Goal: Use online tool/utility: Utilize a website feature to perform a specific function

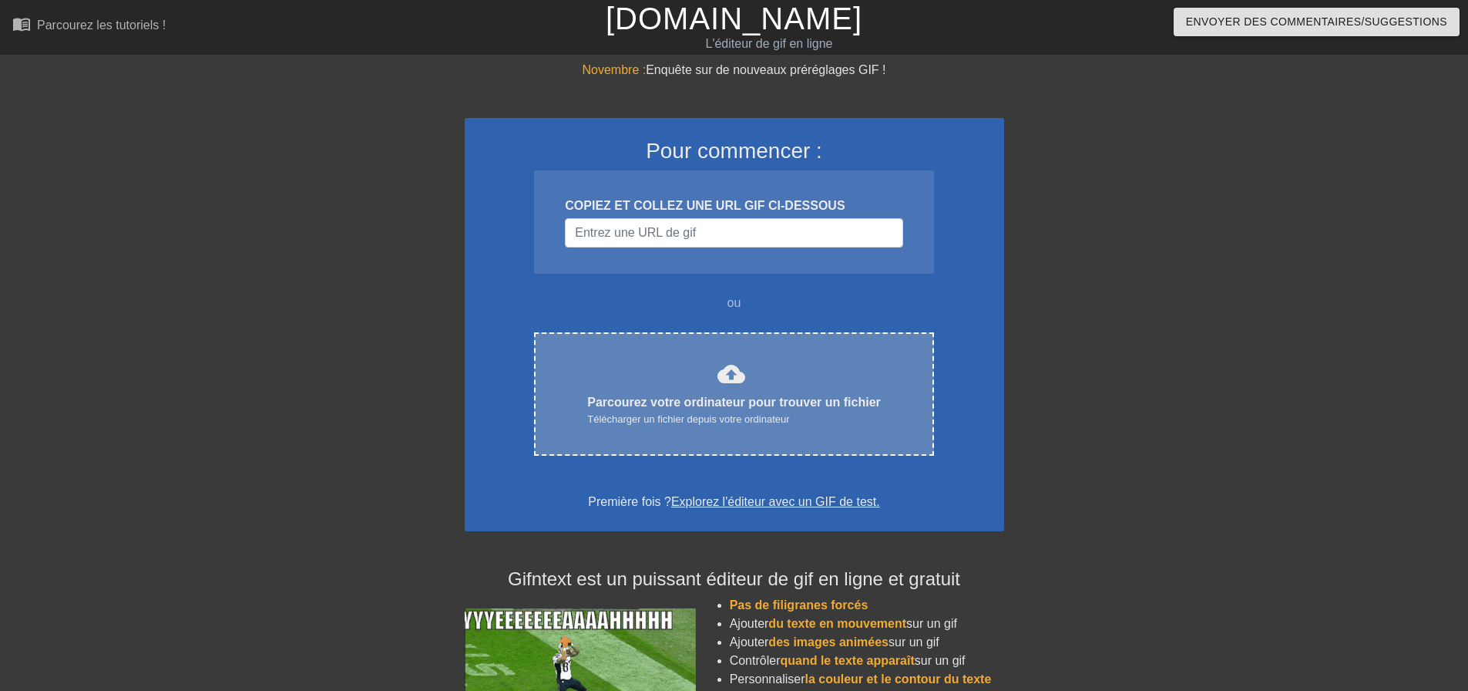
click at [718, 401] on font "Parcourez votre ordinateur pour trouver un fichier" at bounding box center [734, 401] width 294 height 13
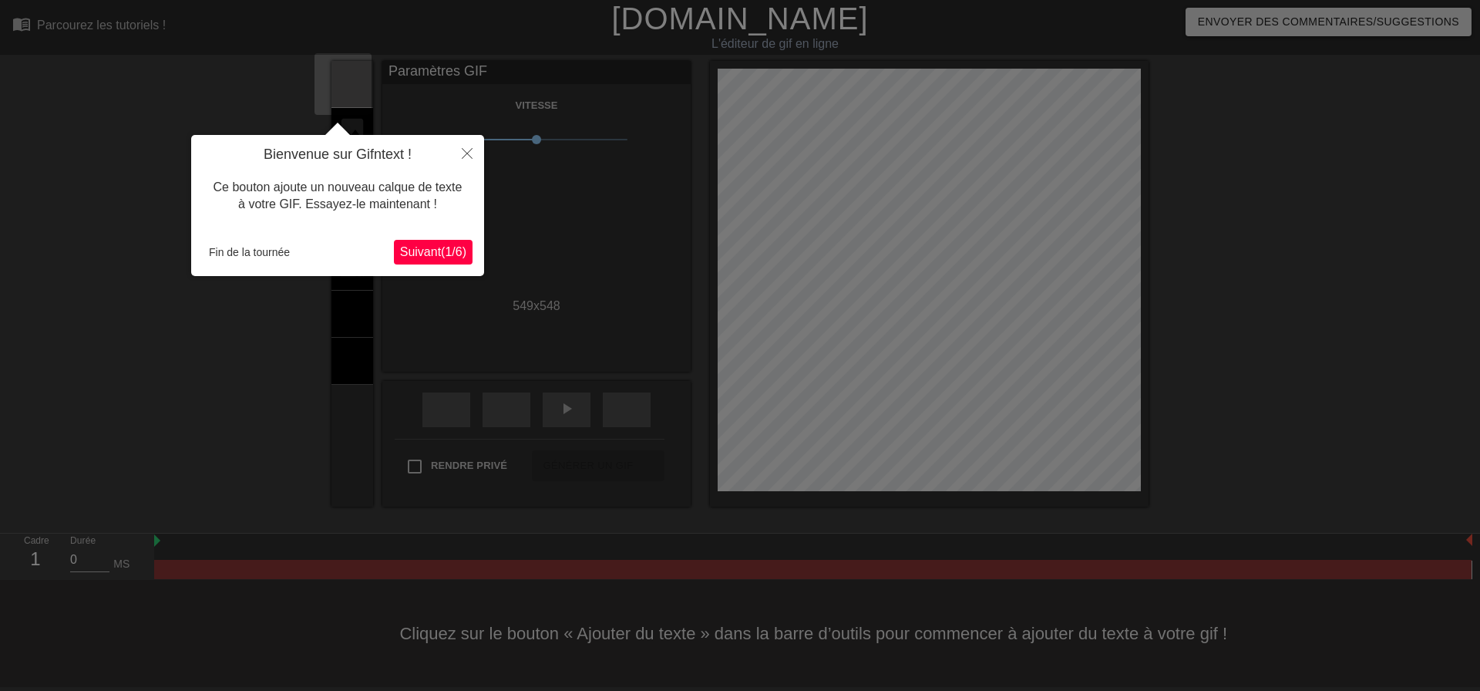
click at [445, 245] on font "1" at bounding box center [448, 251] width 7 height 13
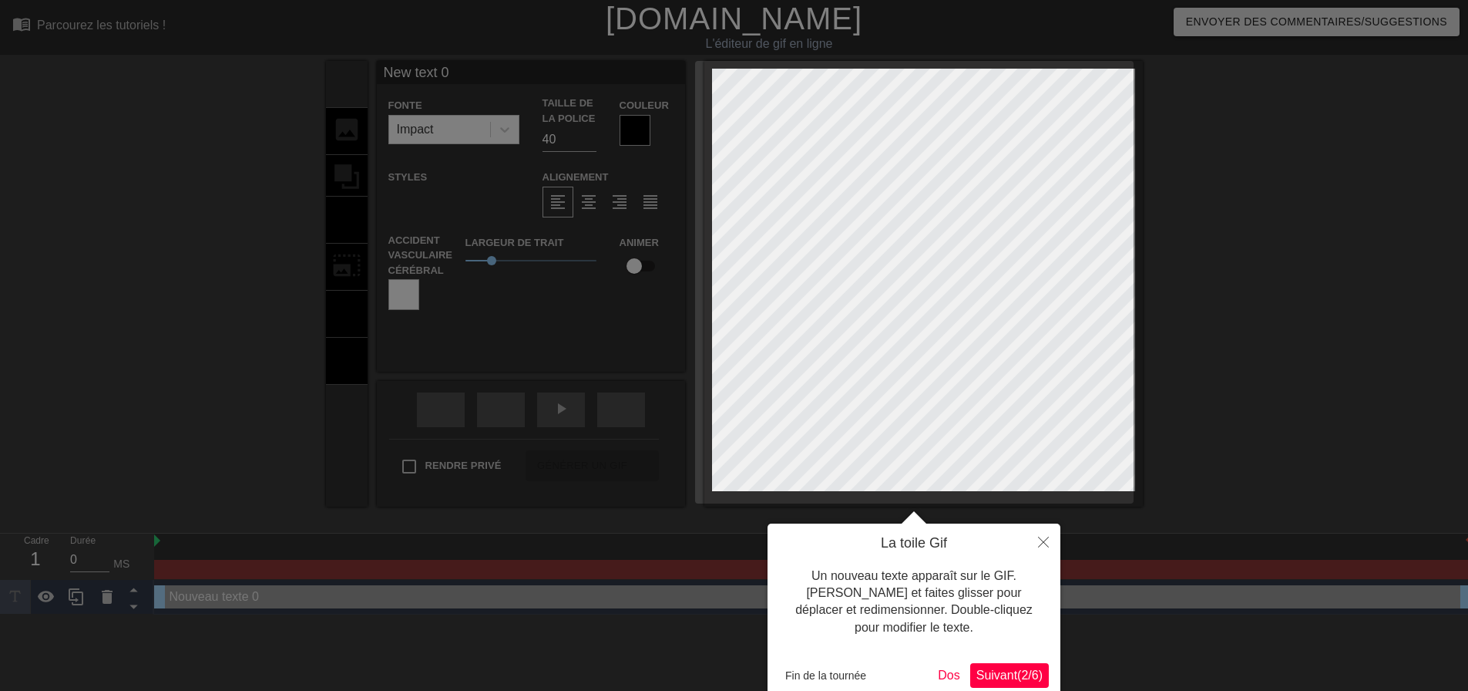
click at [1021, 679] on font "2" at bounding box center [1024, 674] width 7 height 13
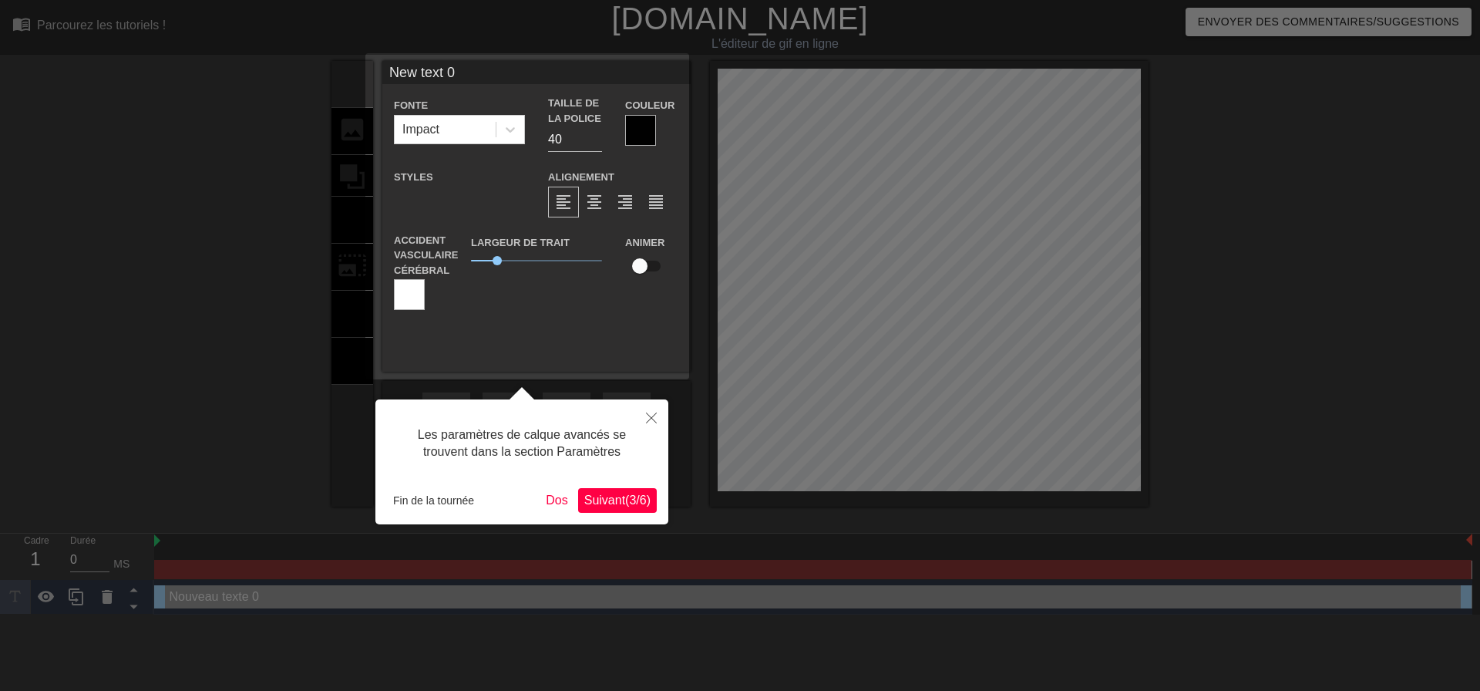
click at [594, 505] on font "Suivant" at bounding box center [604, 499] width 41 height 13
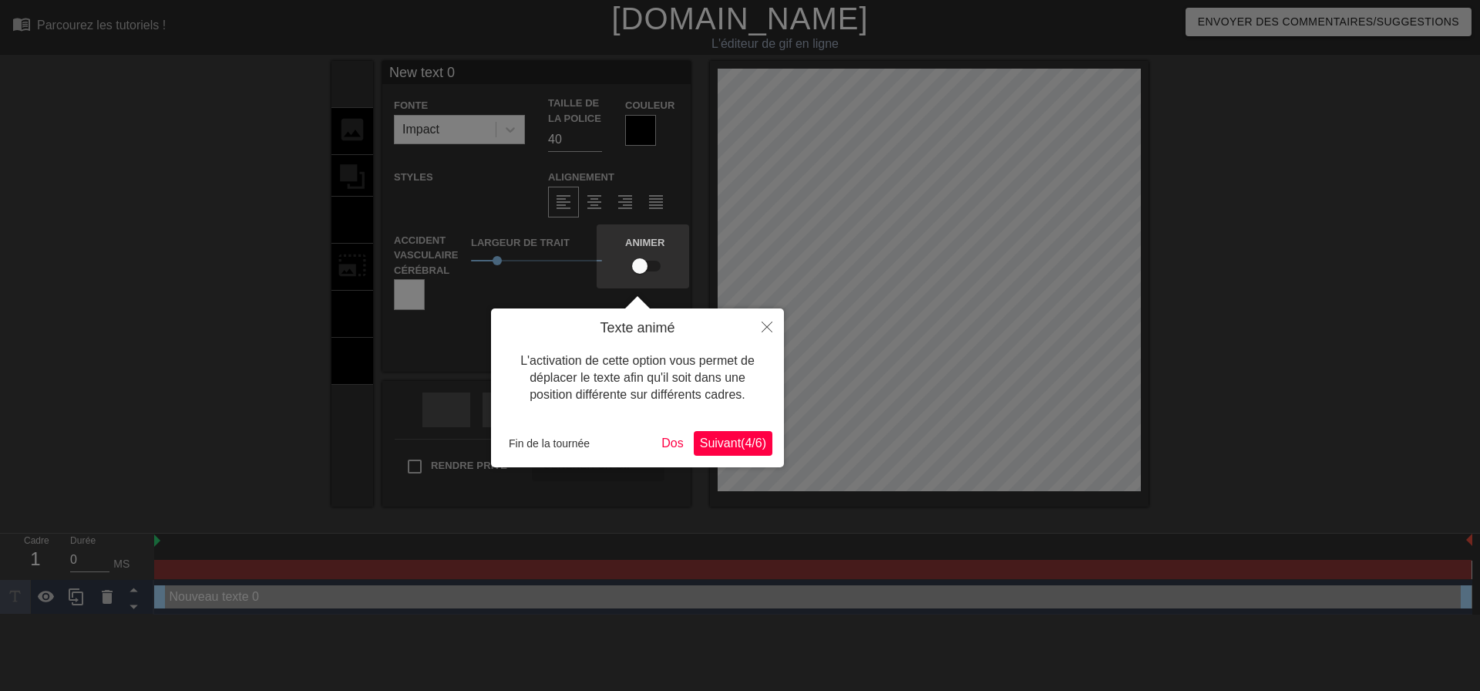
click at [727, 451] on button "Suivant ( 4 / 6 )" at bounding box center [733, 443] width 79 height 25
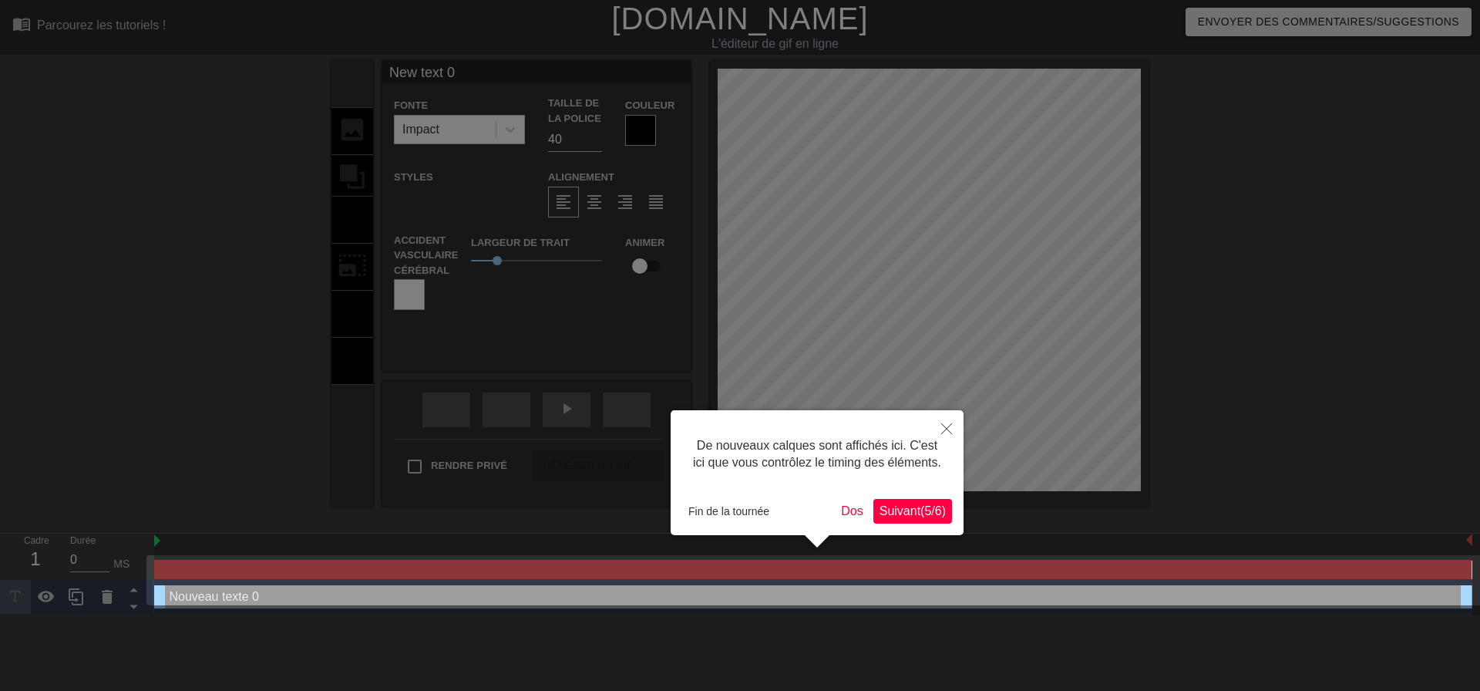
click at [889, 514] on font "Suivant" at bounding box center [899, 510] width 41 height 13
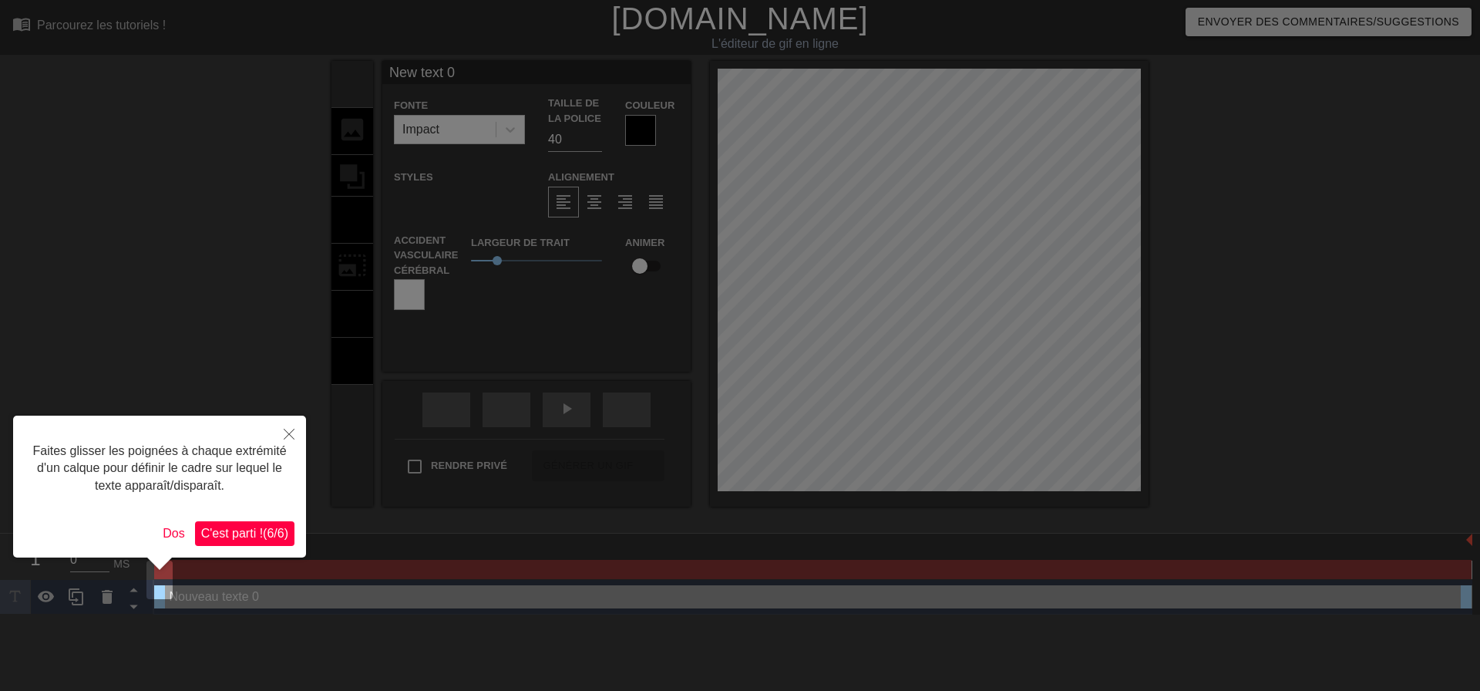
click at [216, 520] on div "Faites glisser les poignées à chaque extrémité d'un calque pour définir le cadr…" at bounding box center [159, 486] width 293 height 142
click at [247, 523] on button "C'est parti ! ( 6 / 6 )" at bounding box center [244, 533] width 99 height 25
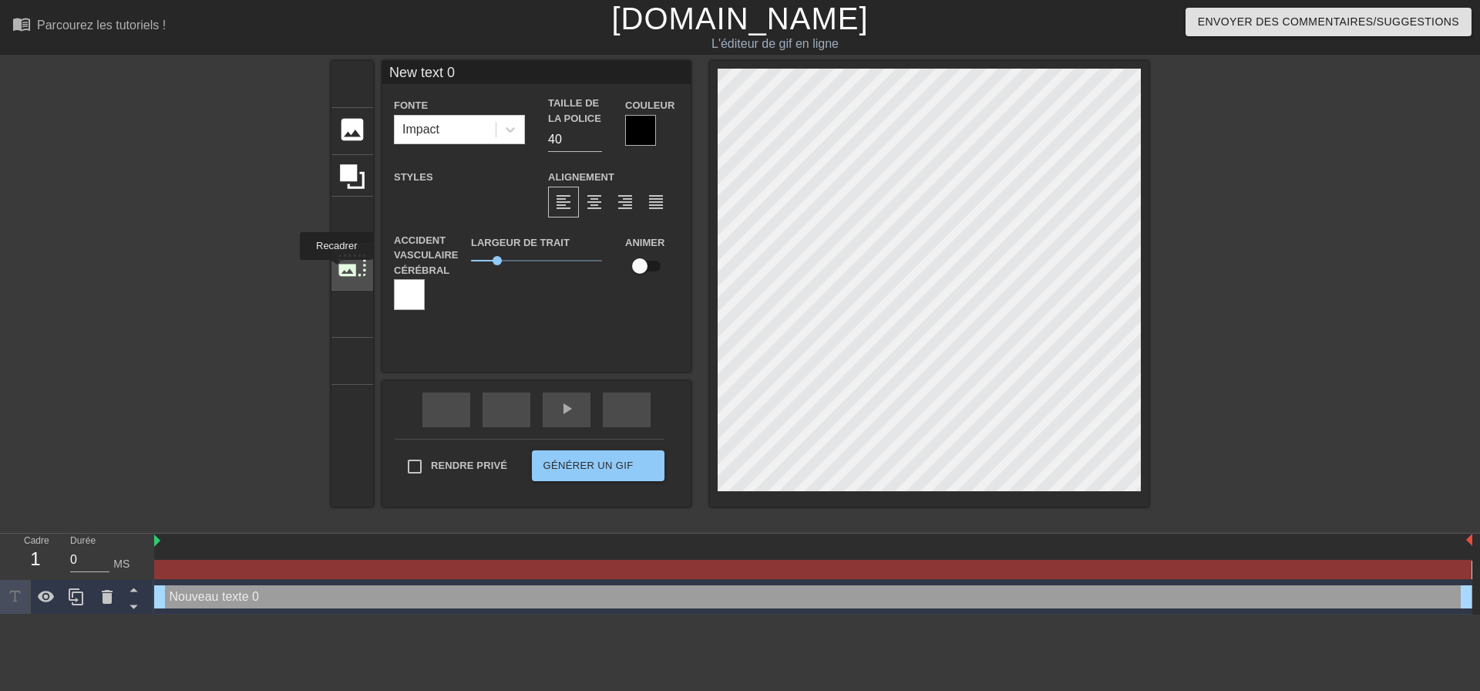
click at [338, 271] on font "photo_size_select_large" at bounding box center [352, 264] width 29 height 29
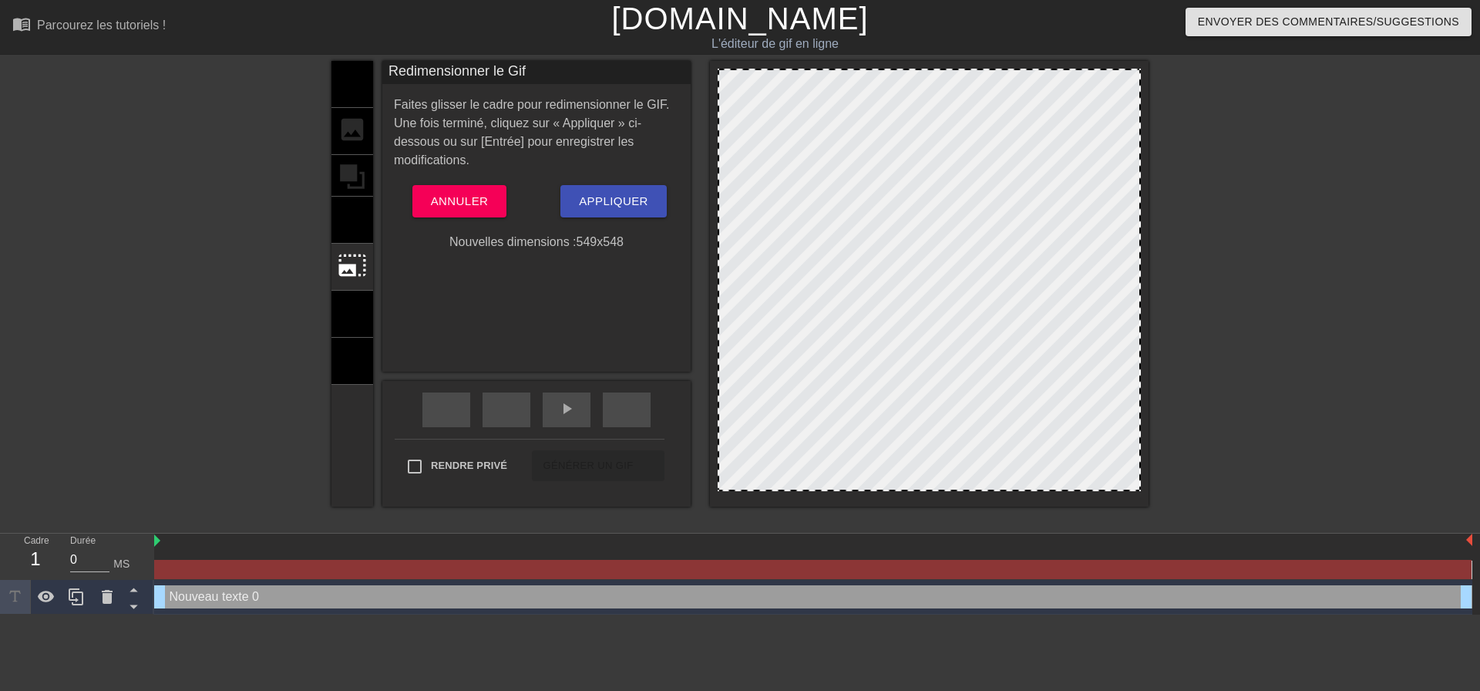
click at [470, 182] on div "Faites glisser le cadre pour redimensionner le GIF. Une fois terminé, cliquez s…" at bounding box center [536, 174] width 285 height 156
click at [466, 192] on font "Annuler" at bounding box center [460, 201] width 58 height 20
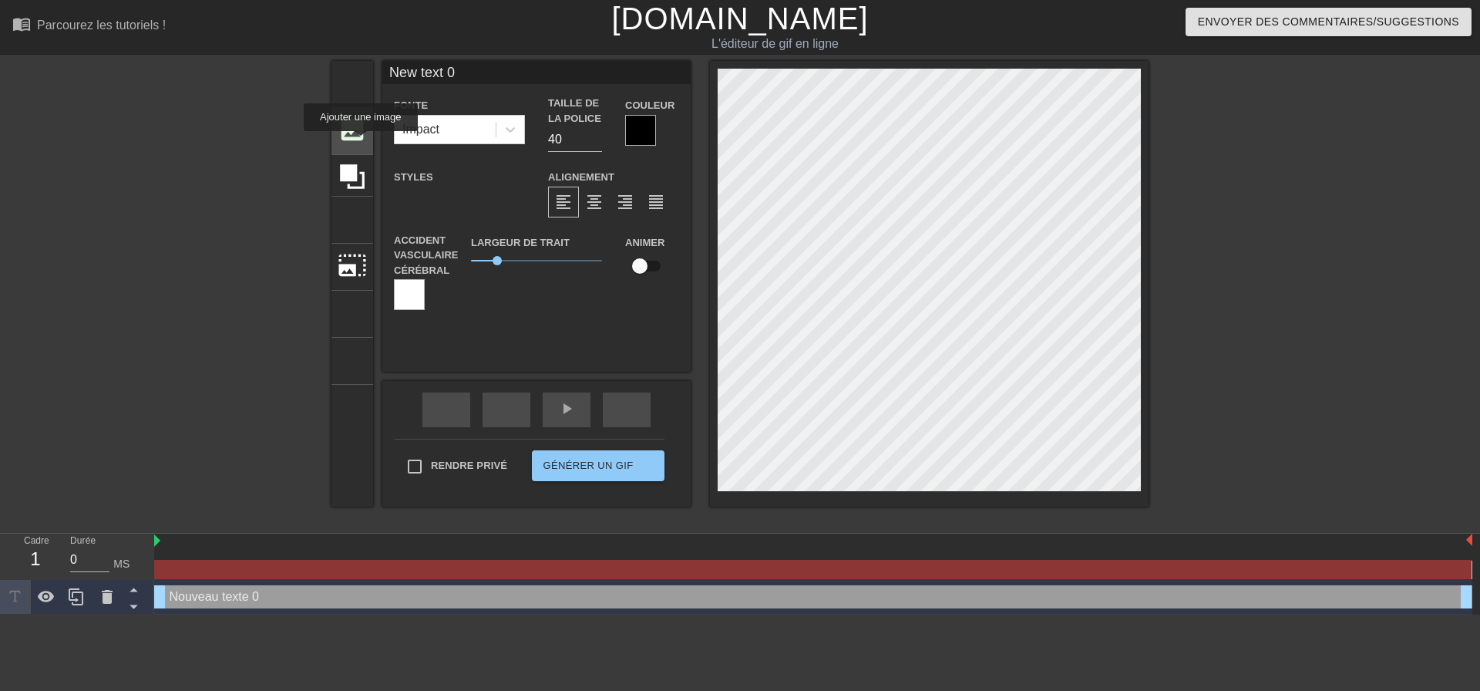
click at [361, 142] on div "image ajouter_cercle" at bounding box center [352, 131] width 42 height 47
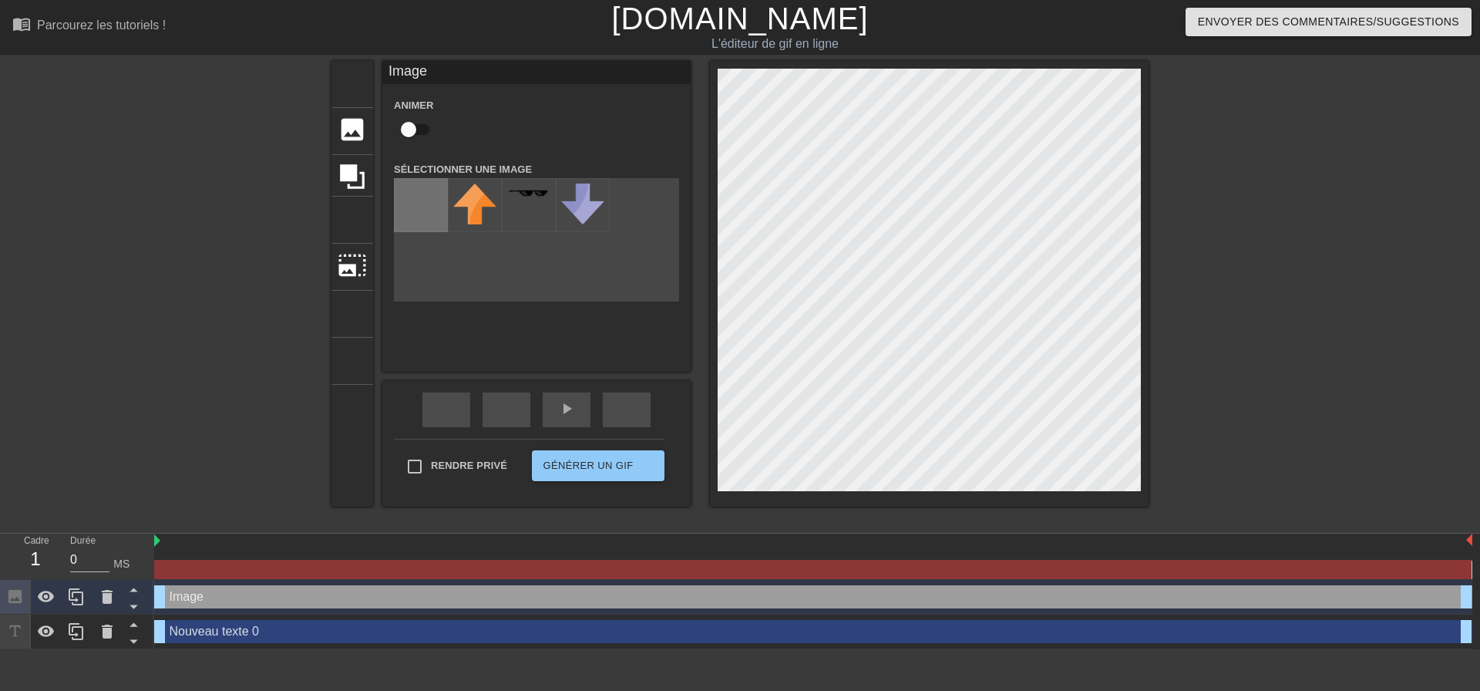
click at [422, 203] on input "file" at bounding box center [421, 205] width 52 height 52
type input "C:\fakepath\Sans titre-1.png"
click at [466, 215] on img at bounding box center [474, 212] width 43 height 59
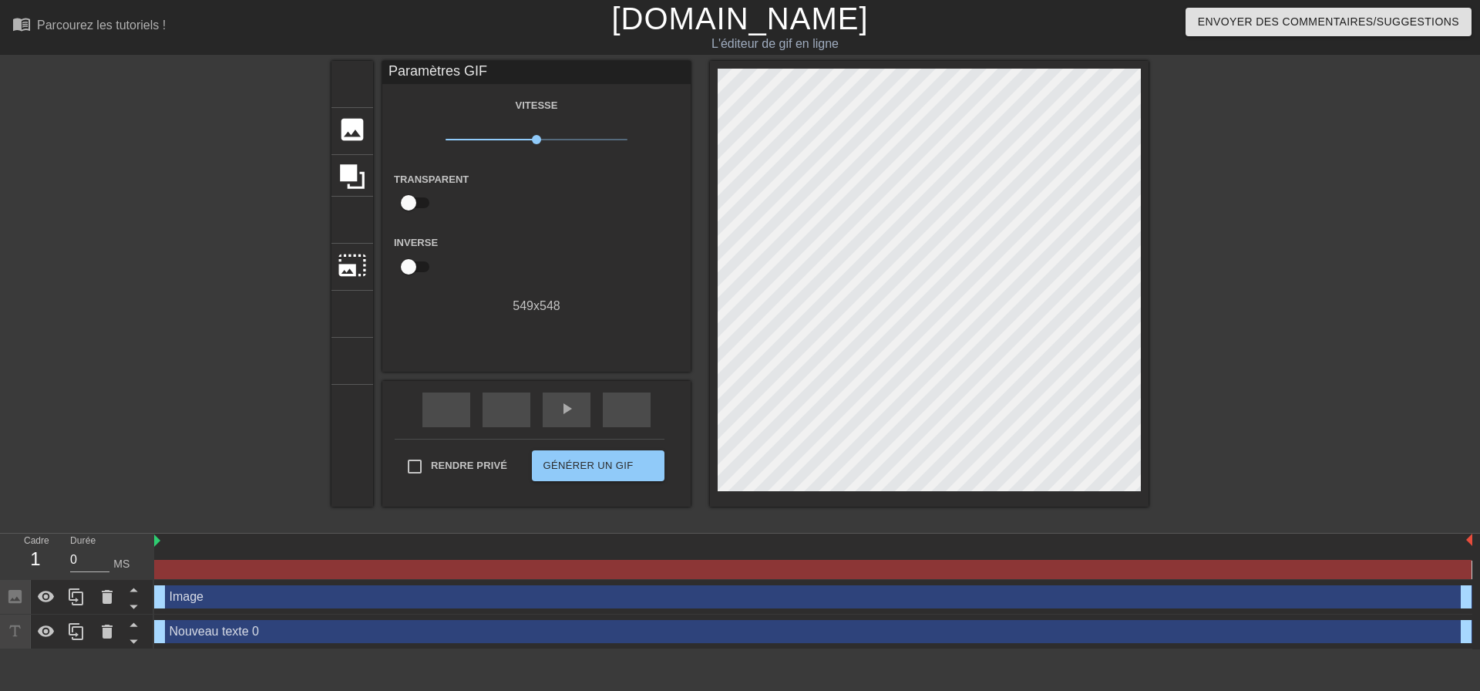
drag, startPoint x: 1000, startPoint y: 67, endPoint x: 985, endPoint y: 62, distance: 15.6
click at [985, 62] on div at bounding box center [929, 283] width 439 height 445
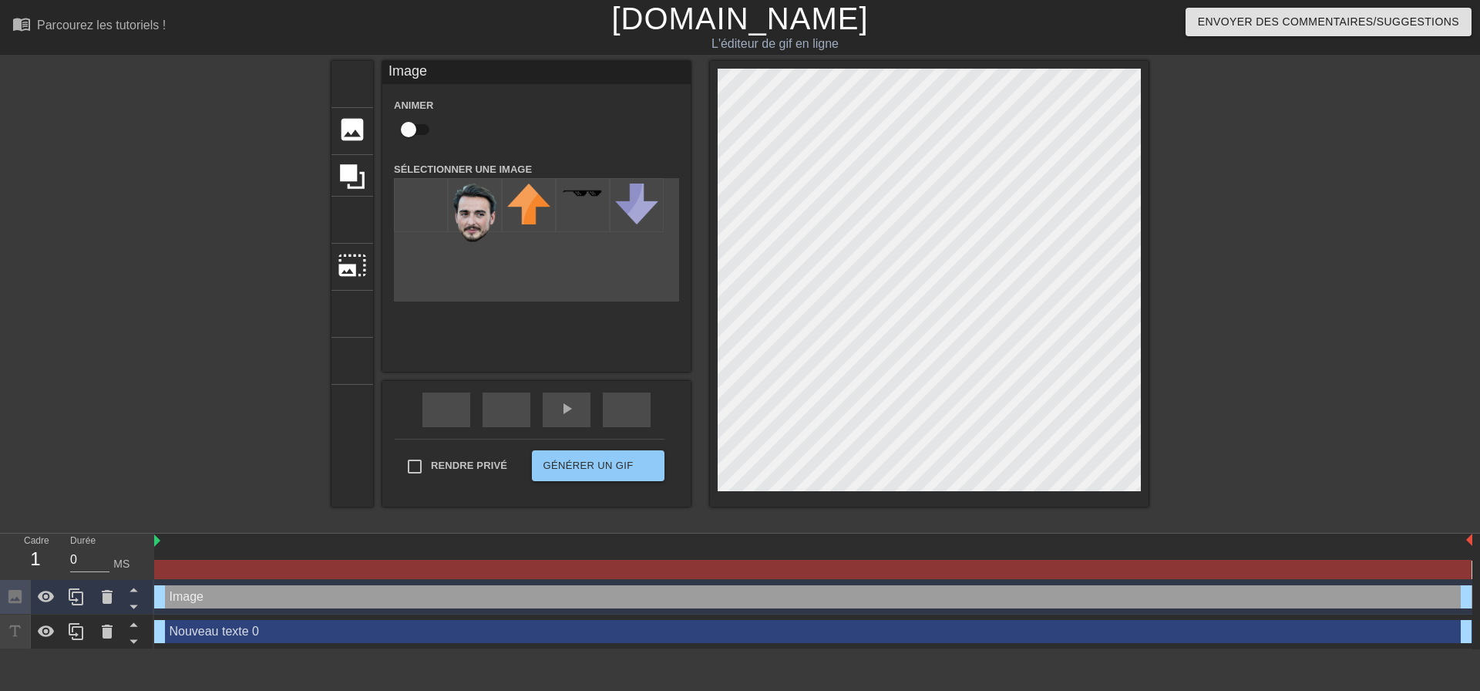
click at [1215, 315] on div "titre ajouter_cercle image ajouter_cercle recadrer photo_size_select_large aide…" at bounding box center [740, 292] width 1480 height 462
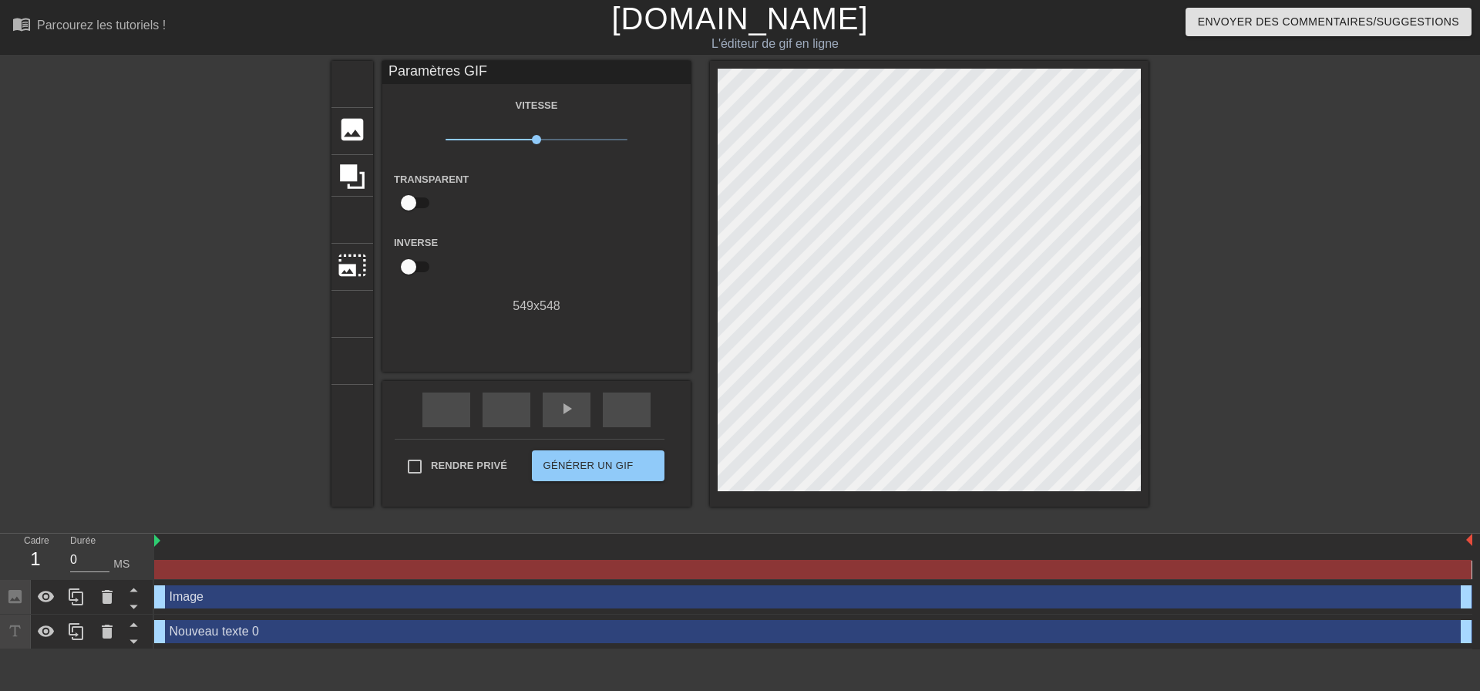
click at [1334, 408] on div "titre ajouter_cercle image ajouter_cercle recadrer photo_size_select_large aide…" at bounding box center [740, 292] width 1480 height 462
click at [183, 585] on div "Image glisser_poignée glisser_poignée" at bounding box center [813, 596] width 1318 height 23
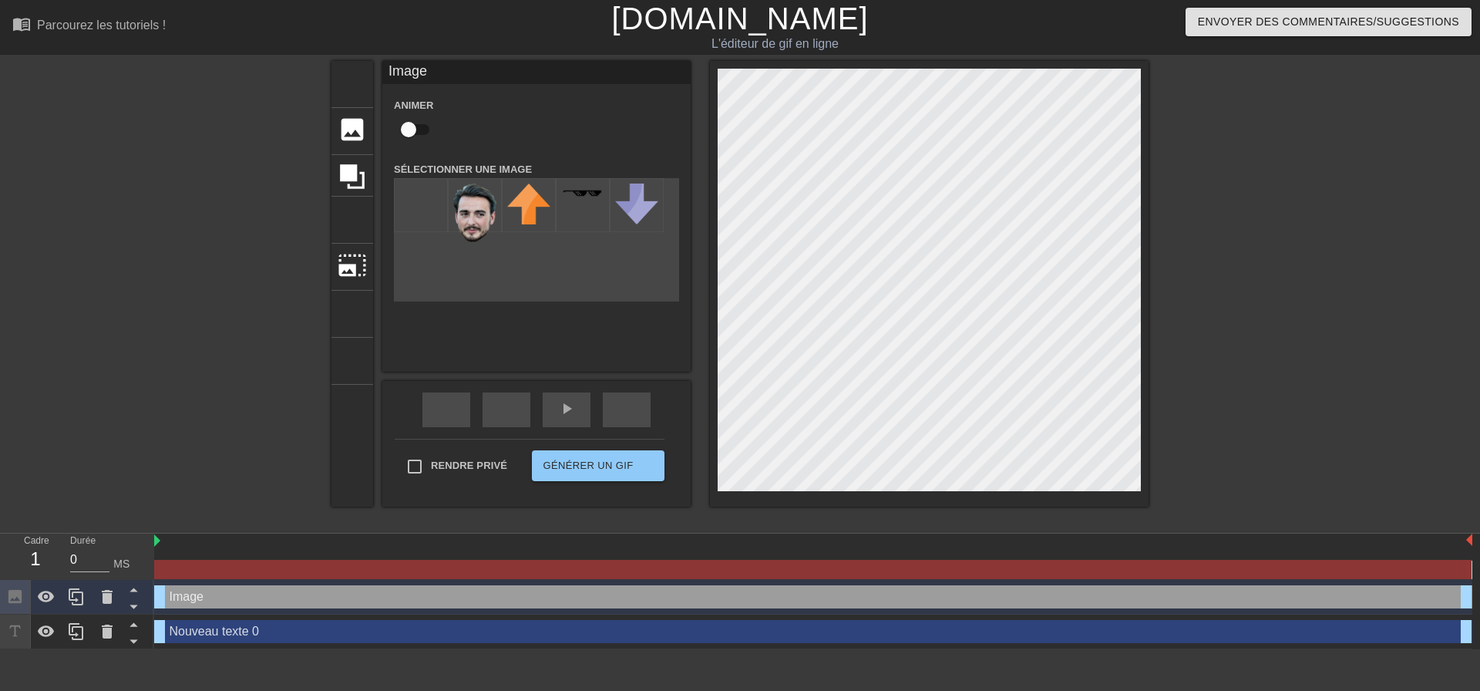
click at [207, 637] on html "menu_book Parcourez les tutoriels ! [DOMAIN_NAME] L'éditeur de gif en ligne Env…" at bounding box center [740, 324] width 1480 height 649
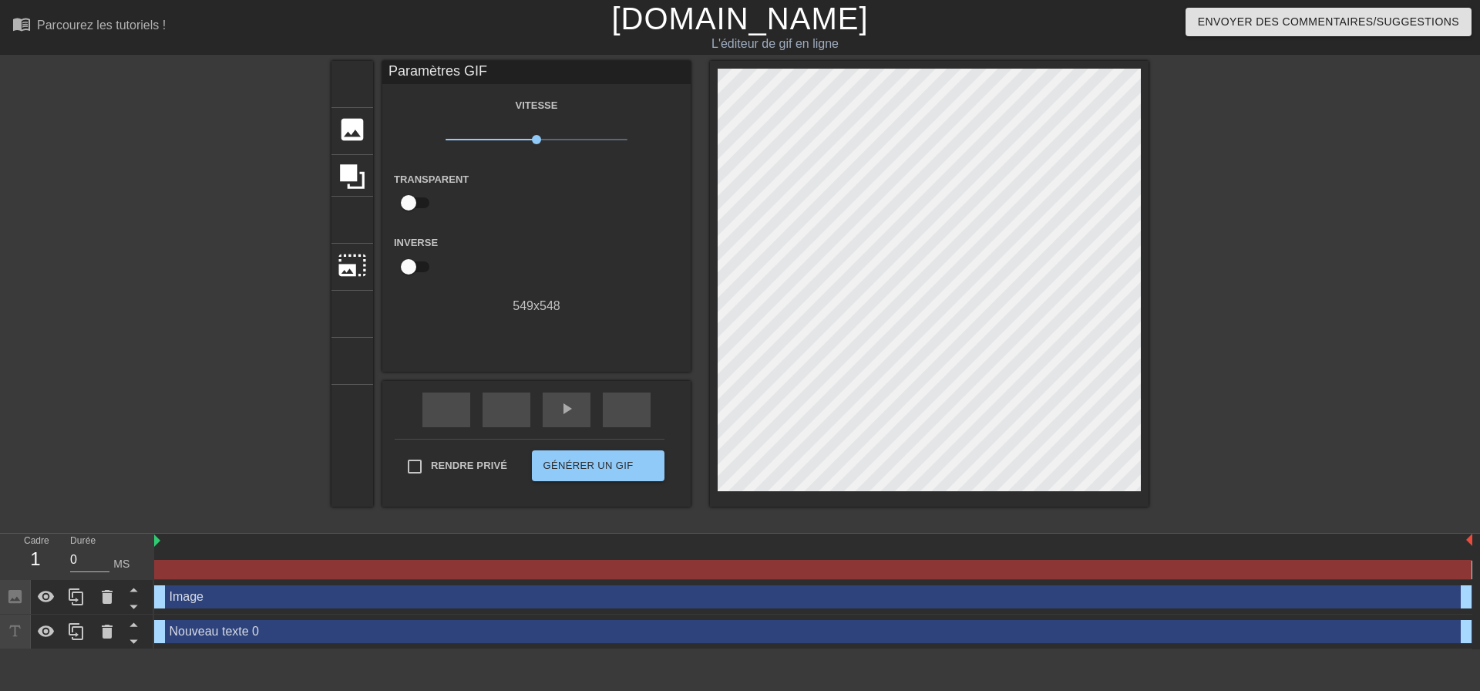
click at [239, 620] on div "Nouveau texte 0 glisser_poignée glisser_poignée" at bounding box center [813, 631] width 1318 height 23
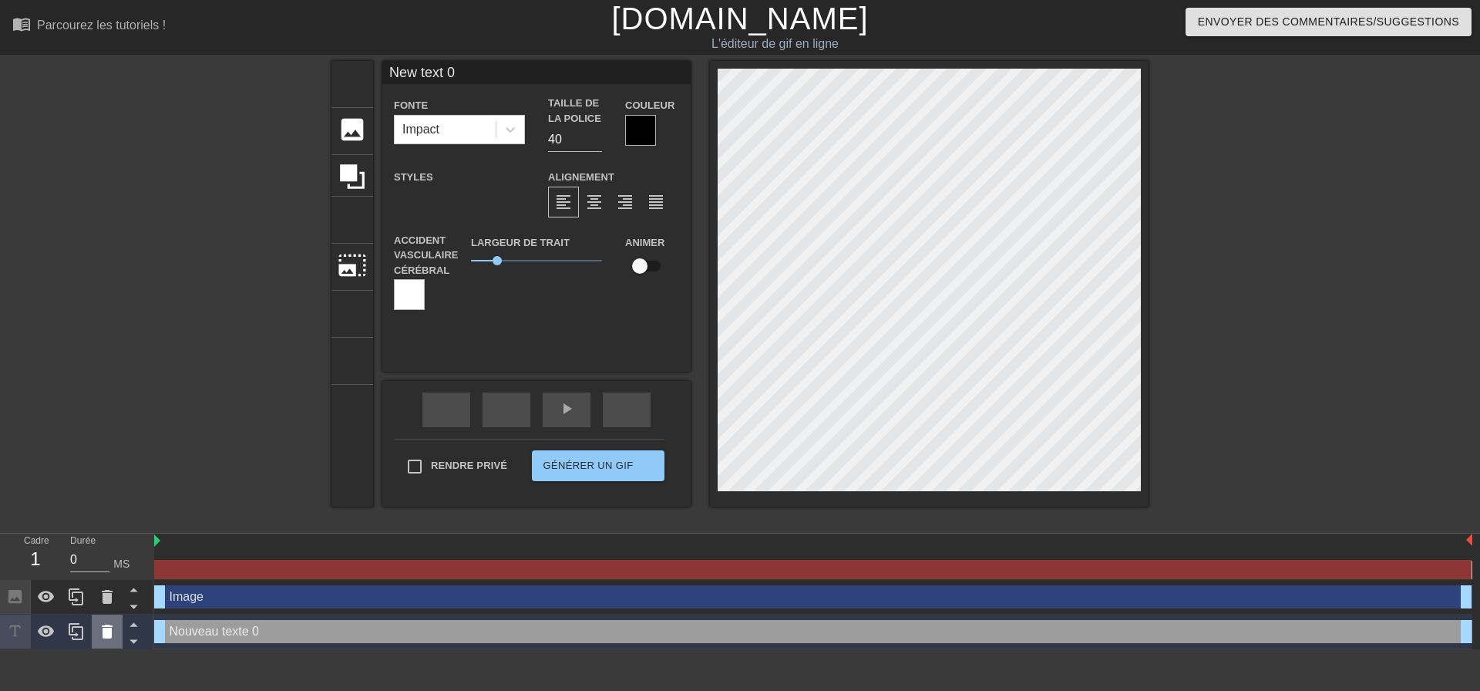
click at [105, 622] on icon at bounding box center [107, 631] width 18 height 18
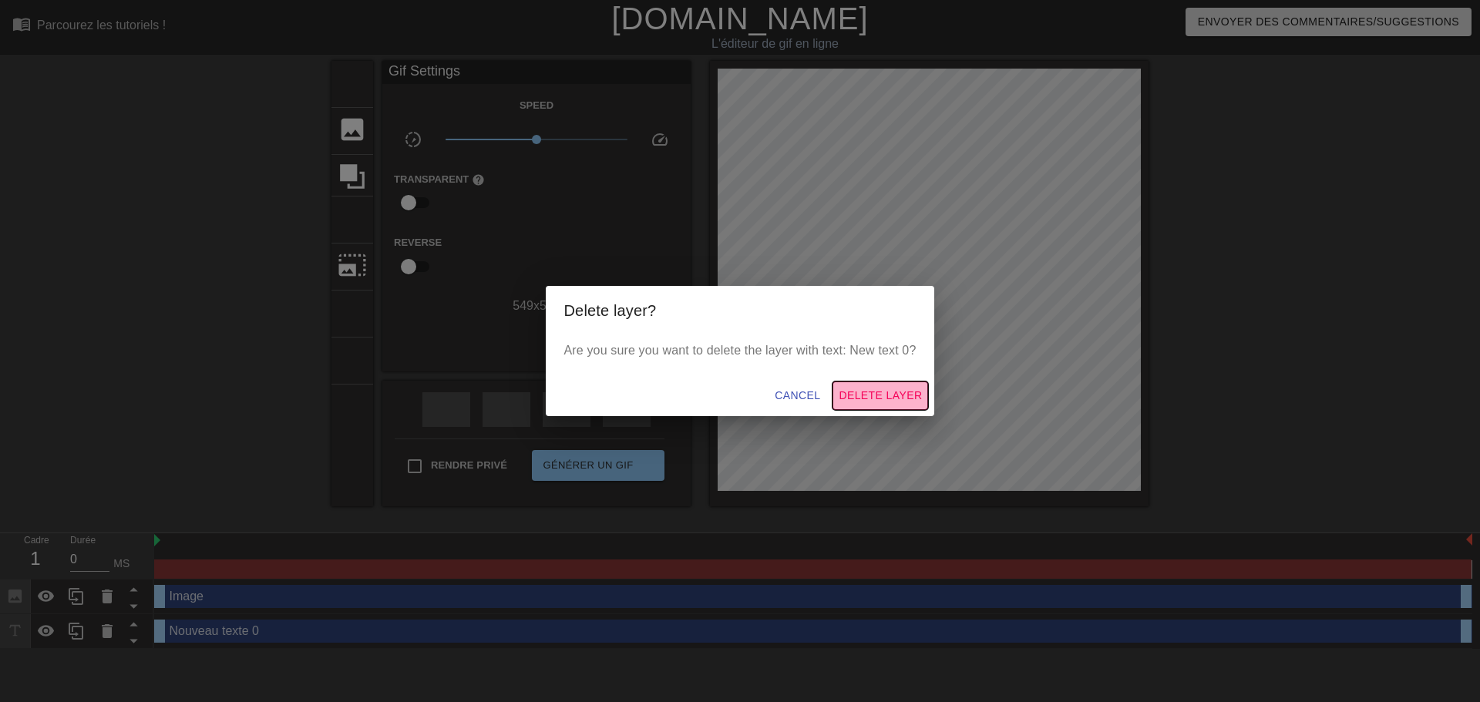
click at [868, 405] on span "Delete Layer" at bounding box center [880, 395] width 83 height 19
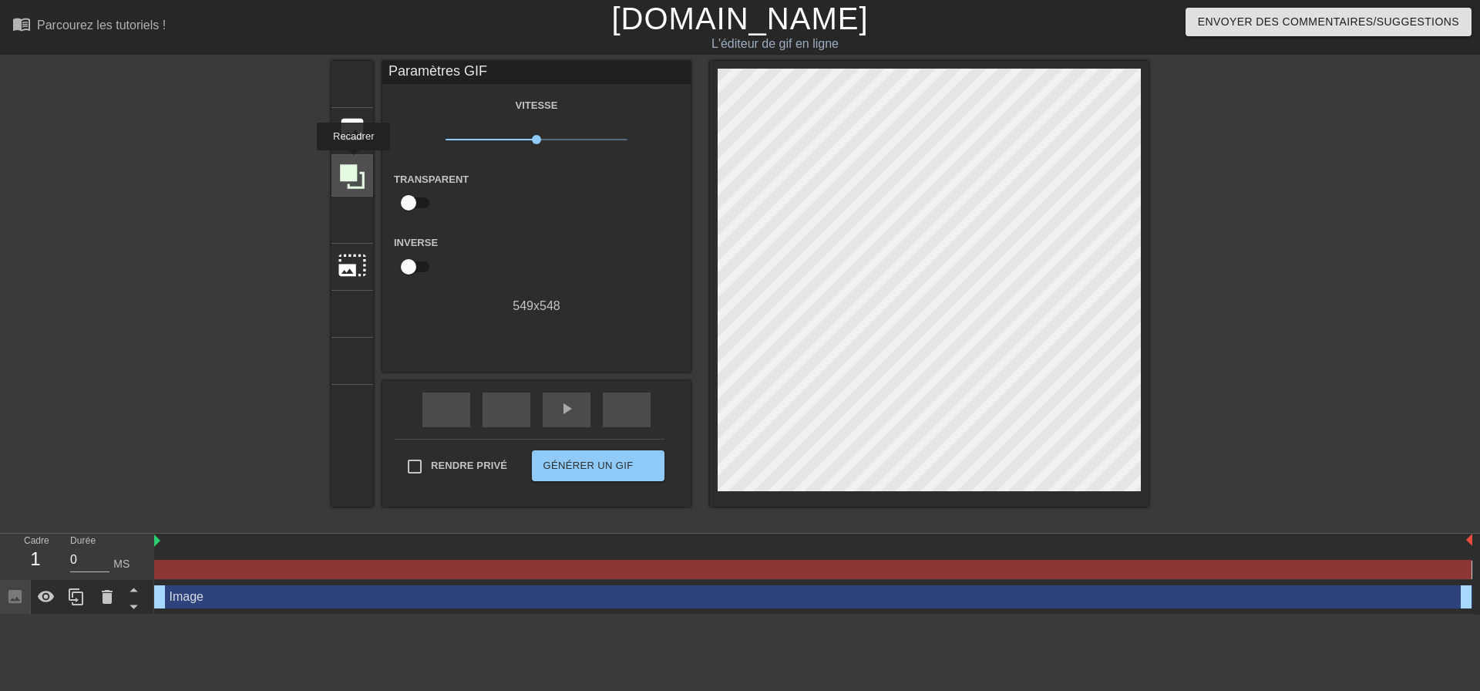
click at [352, 162] on icon at bounding box center [352, 176] width 29 height 29
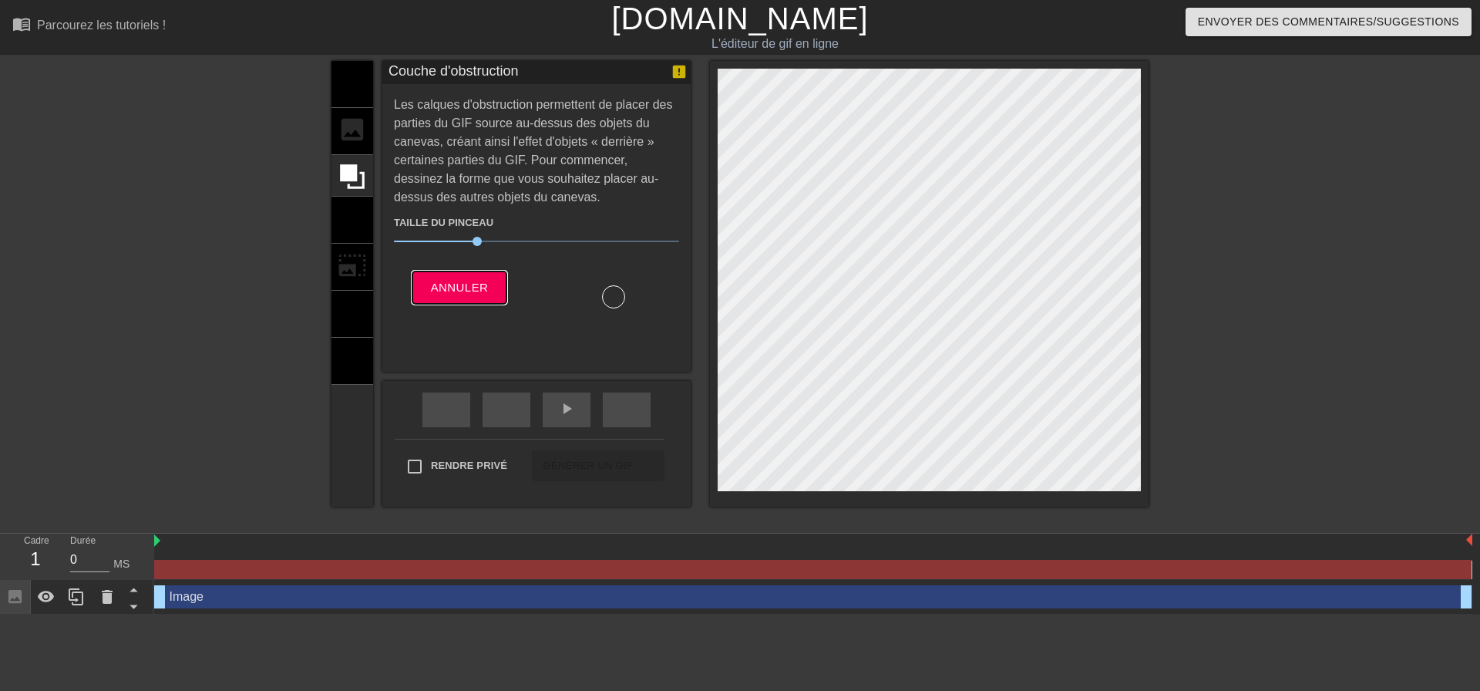
click at [412, 284] on button "Annuler" at bounding box center [459, 287] width 95 height 32
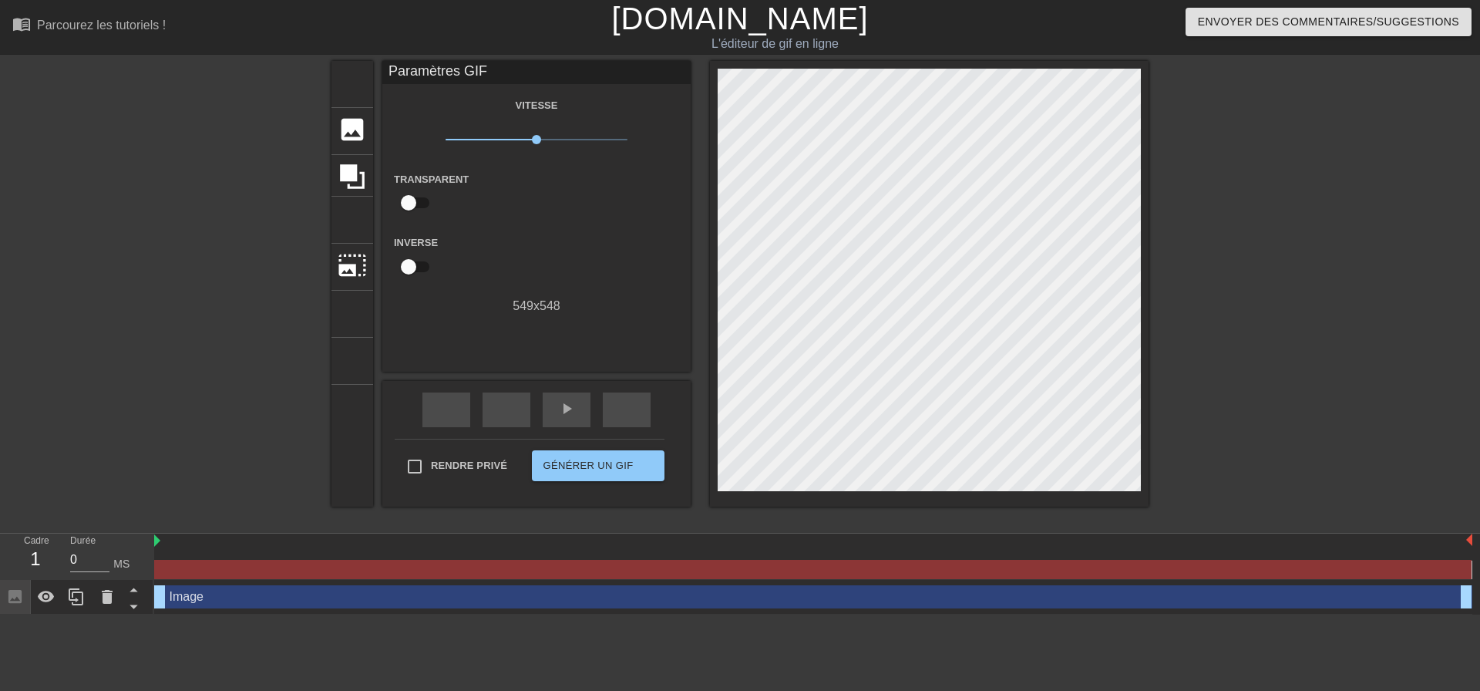
drag, startPoint x: 164, startPoint y: 574, endPoint x: 197, endPoint y: 580, distance: 33.7
drag, startPoint x: 175, startPoint y: 582, endPoint x: 217, endPoint y: 584, distance: 42.5
click at [217, 585] on div "Image glisser_poignée glisser_poignée" at bounding box center [813, 596] width 1318 height 23
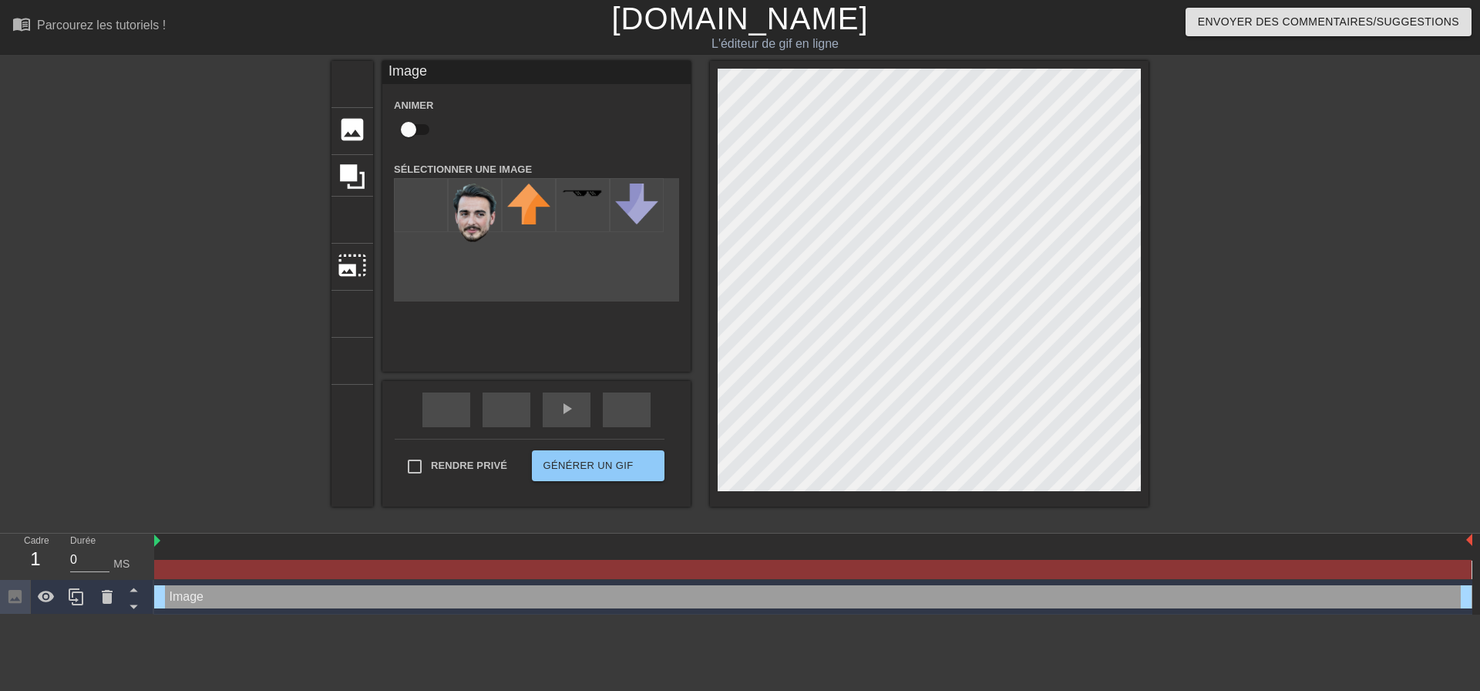
click at [244, 560] on div at bounding box center [812, 569] width 1317 height 19
click at [576, 457] on font "Générer un GIF" at bounding box center [588, 466] width 90 height 18
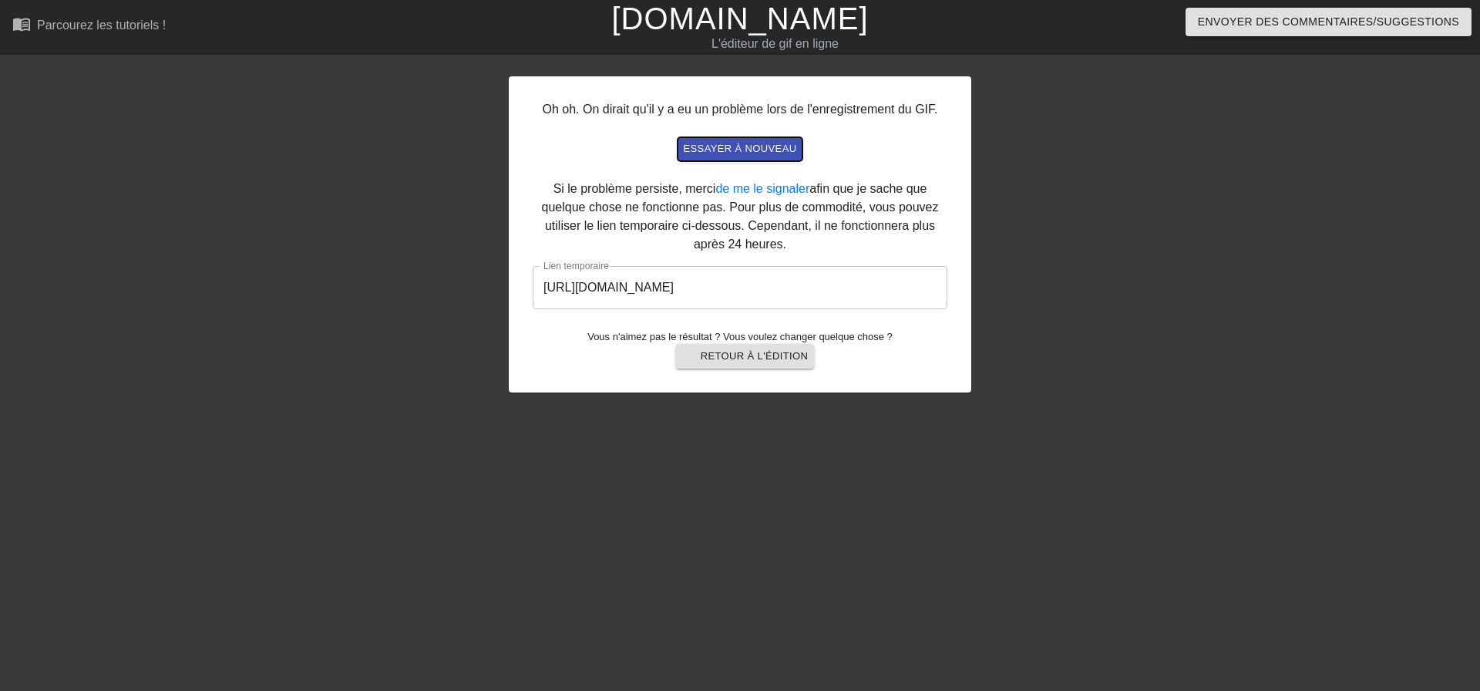
click at [749, 144] on font "essayer à nouveau" at bounding box center [740, 149] width 113 height 12
click at [713, 355] on font "Retour à l'édition" at bounding box center [755, 356] width 108 height 12
